Goal: Use online tool/utility: Use online tool/utility

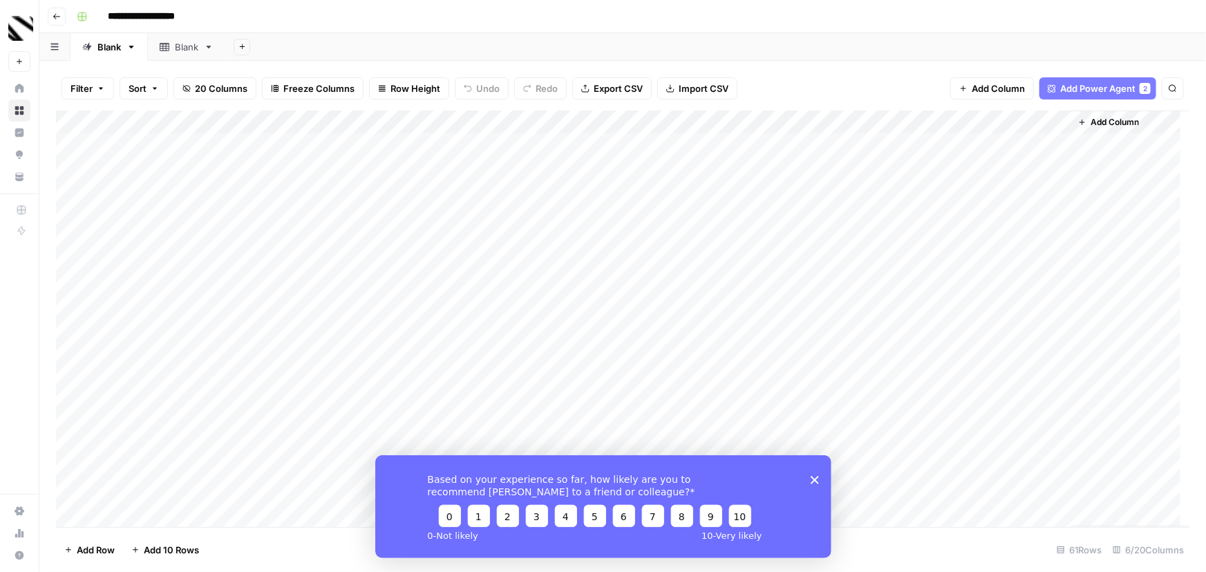
click at [814, 480] on icon "Close survey" at bounding box center [814, 480] width 8 height 8
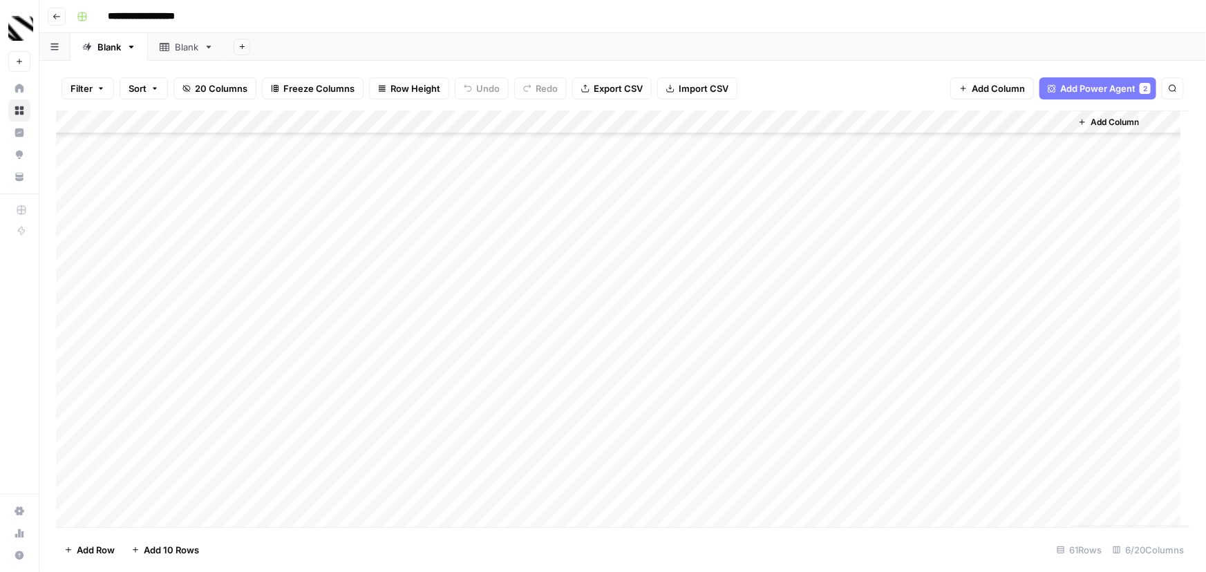
scroll to position [1062, 0]
click at [162, 508] on div "Add Column" at bounding box center [623, 319] width 1134 height 417
type textarea "**********"
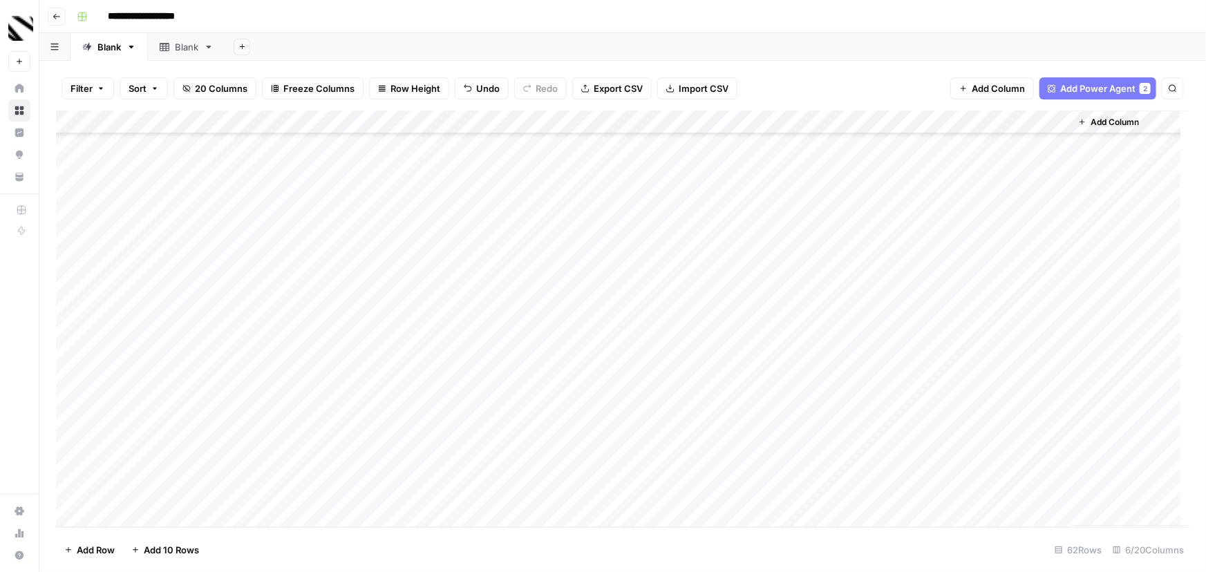
click at [294, 499] on div "Add Column" at bounding box center [623, 319] width 1134 height 417
click at [455, 493] on div "Add Column" at bounding box center [623, 319] width 1134 height 417
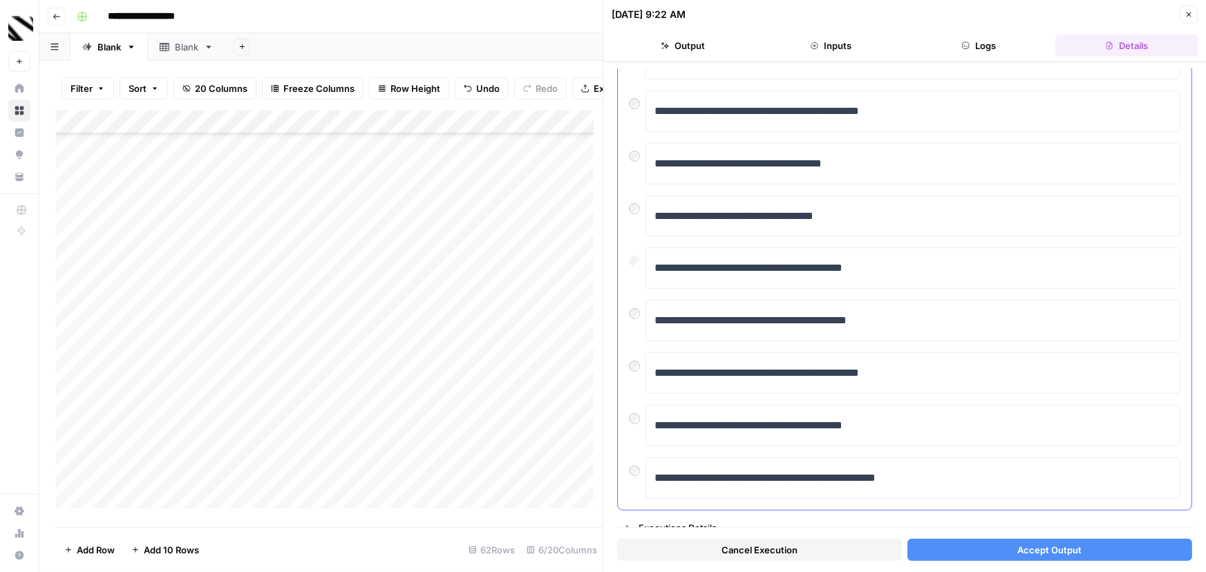
scroll to position [188, 0]
click at [1058, 552] on span "Accept Output" at bounding box center [1050, 550] width 64 height 14
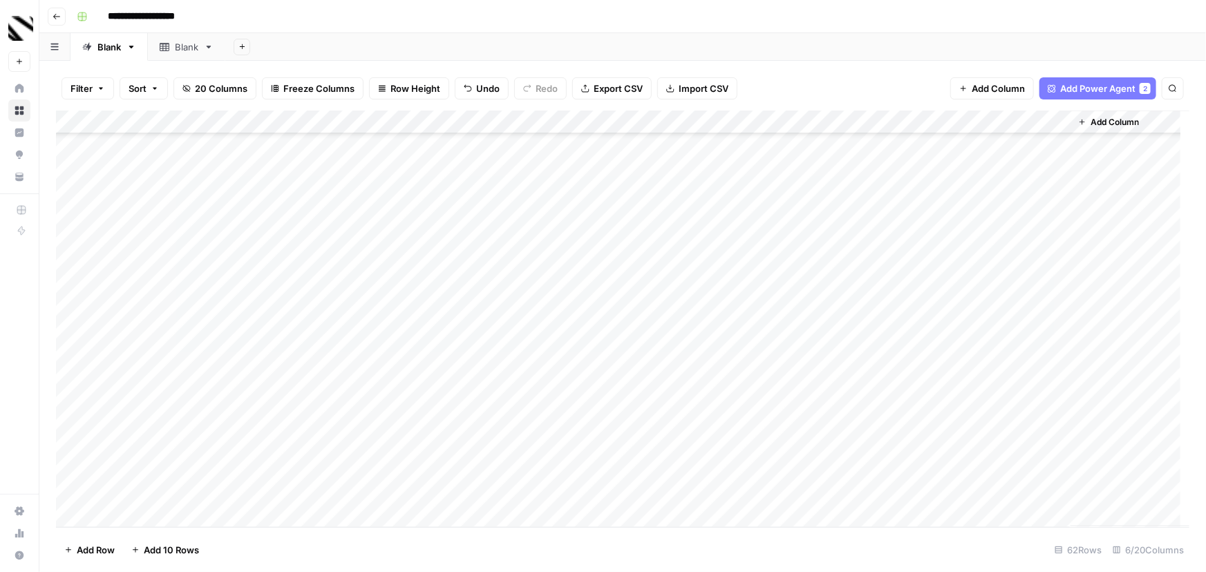
drag, startPoint x: 1279, startPoint y: 370, endPoint x: 1392, endPoint y: 415, distance: 121.0
click at [1205, 415] on html "**********" at bounding box center [603, 286] width 1206 height 572
click at [158, 516] on div "Add Column" at bounding box center [623, 319] width 1134 height 417
type textarea "**********"
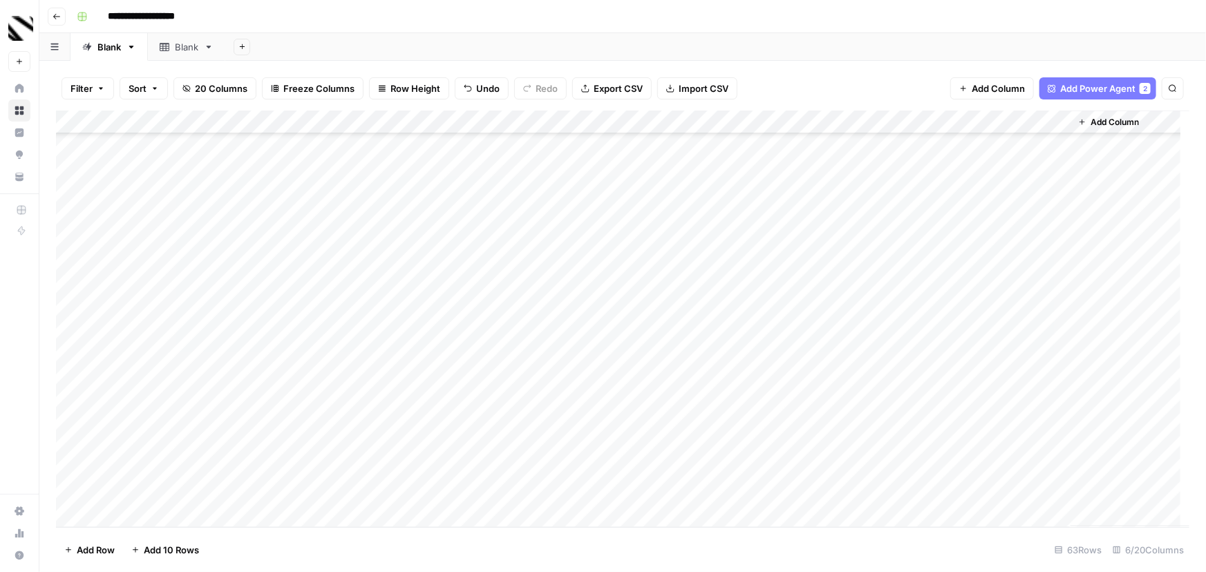
click at [291, 491] on div "Add Column" at bounding box center [623, 319] width 1134 height 417
click at [453, 494] on div "Add Column" at bounding box center [623, 319] width 1134 height 417
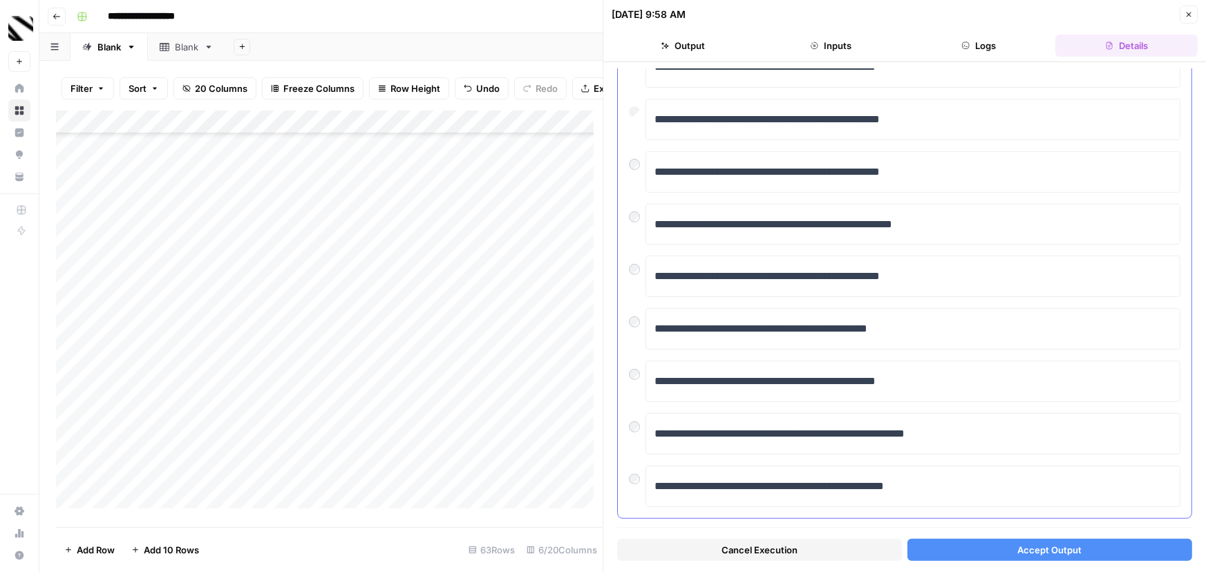
scroll to position [188, 0]
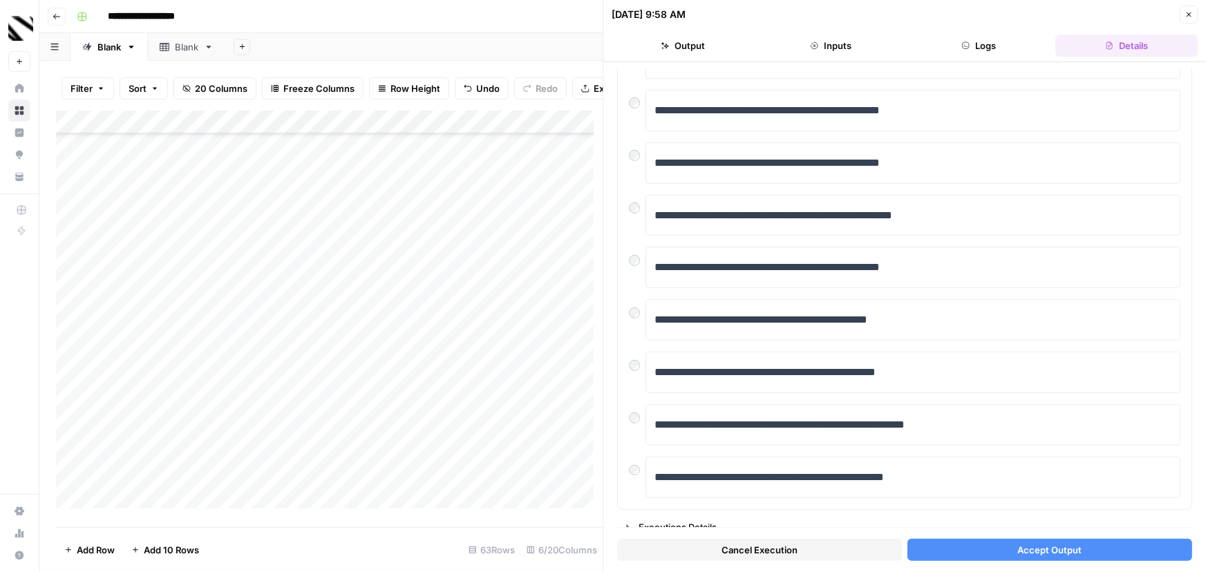
click at [1047, 542] on button "Accept Output" at bounding box center [1050, 550] width 285 height 22
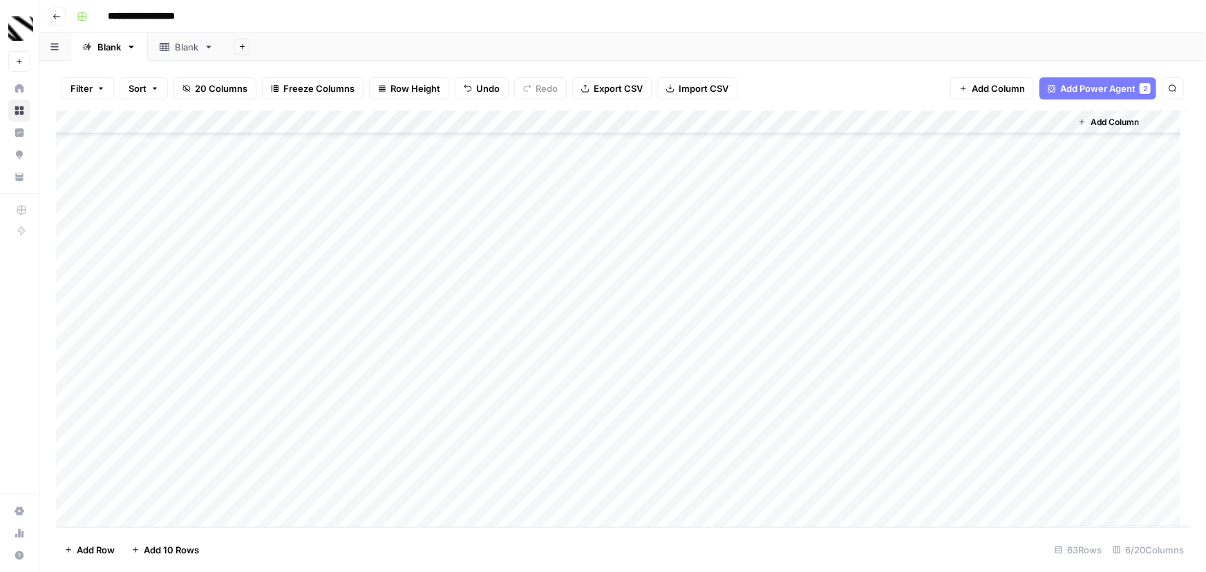
drag, startPoint x: 712, startPoint y: 469, endPoint x: 719, endPoint y: 473, distance: 8.1
click at [712, 469] on div "Add Column" at bounding box center [623, 319] width 1134 height 417
drag, startPoint x: 722, startPoint y: 490, endPoint x: 731, endPoint y: 489, distance: 9.7
click at [722, 490] on div "Add Column" at bounding box center [623, 319] width 1134 height 417
